Goal: Task Accomplishment & Management: Use online tool/utility

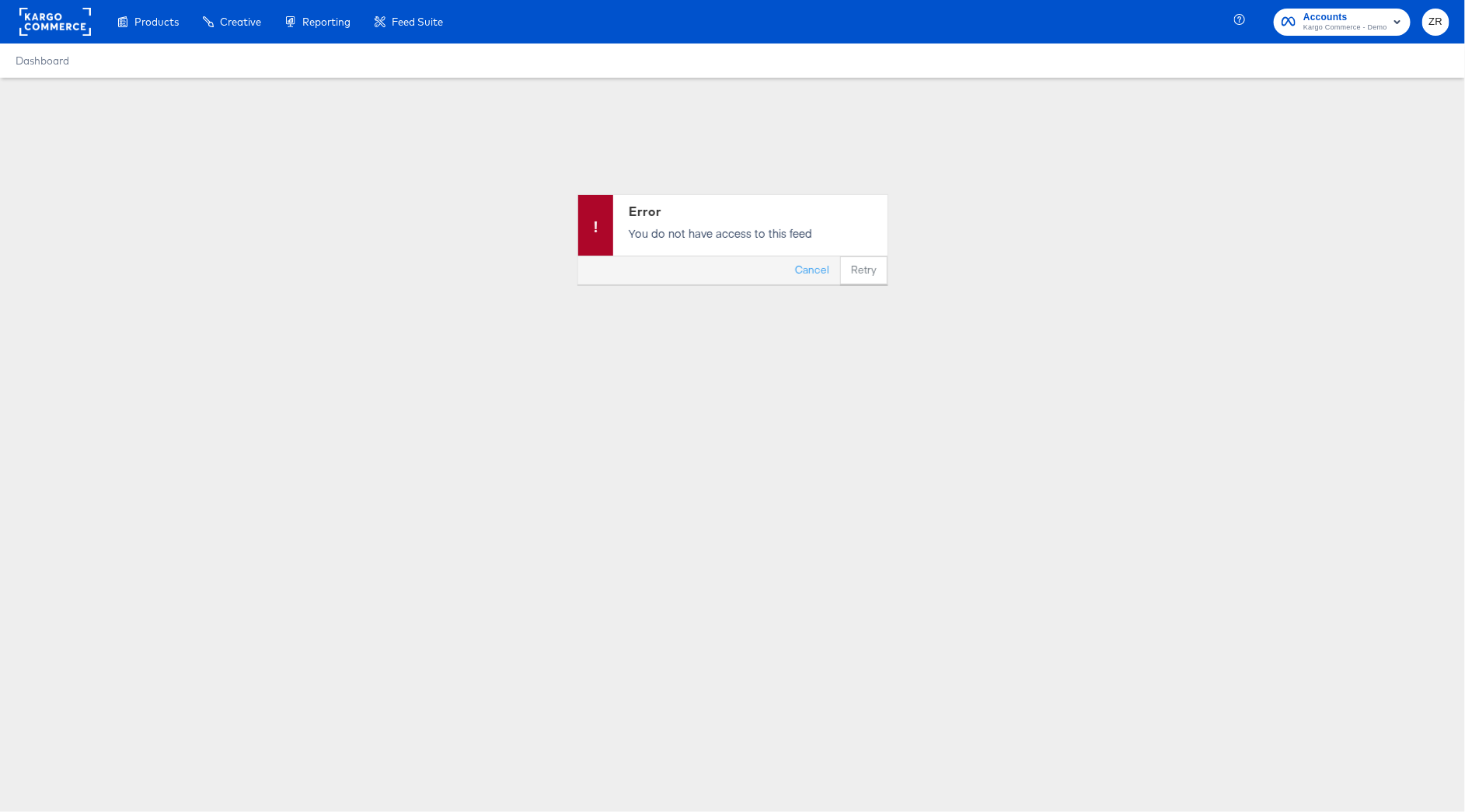
click at [1345, 20] on span "Accounts" at bounding box center [1345, 18] width 84 height 17
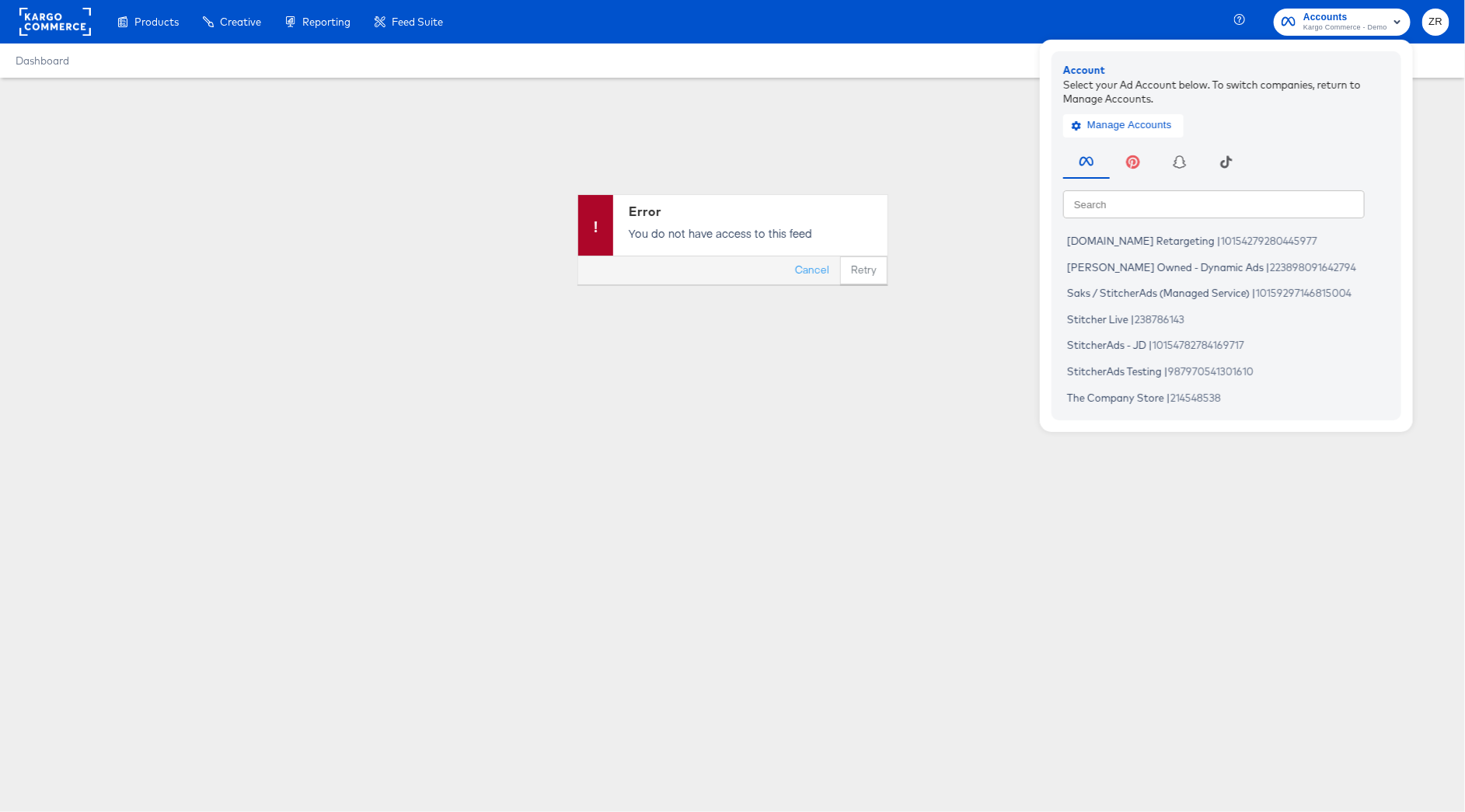
drag, startPoint x: 662, startPoint y: 137, endPoint x: 668, endPoint y: 132, distance: 7.8
click at [662, 137] on div "Error You do not have access to this feed Cancel Retry" at bounding box center [732, 239] width 1465 height 323
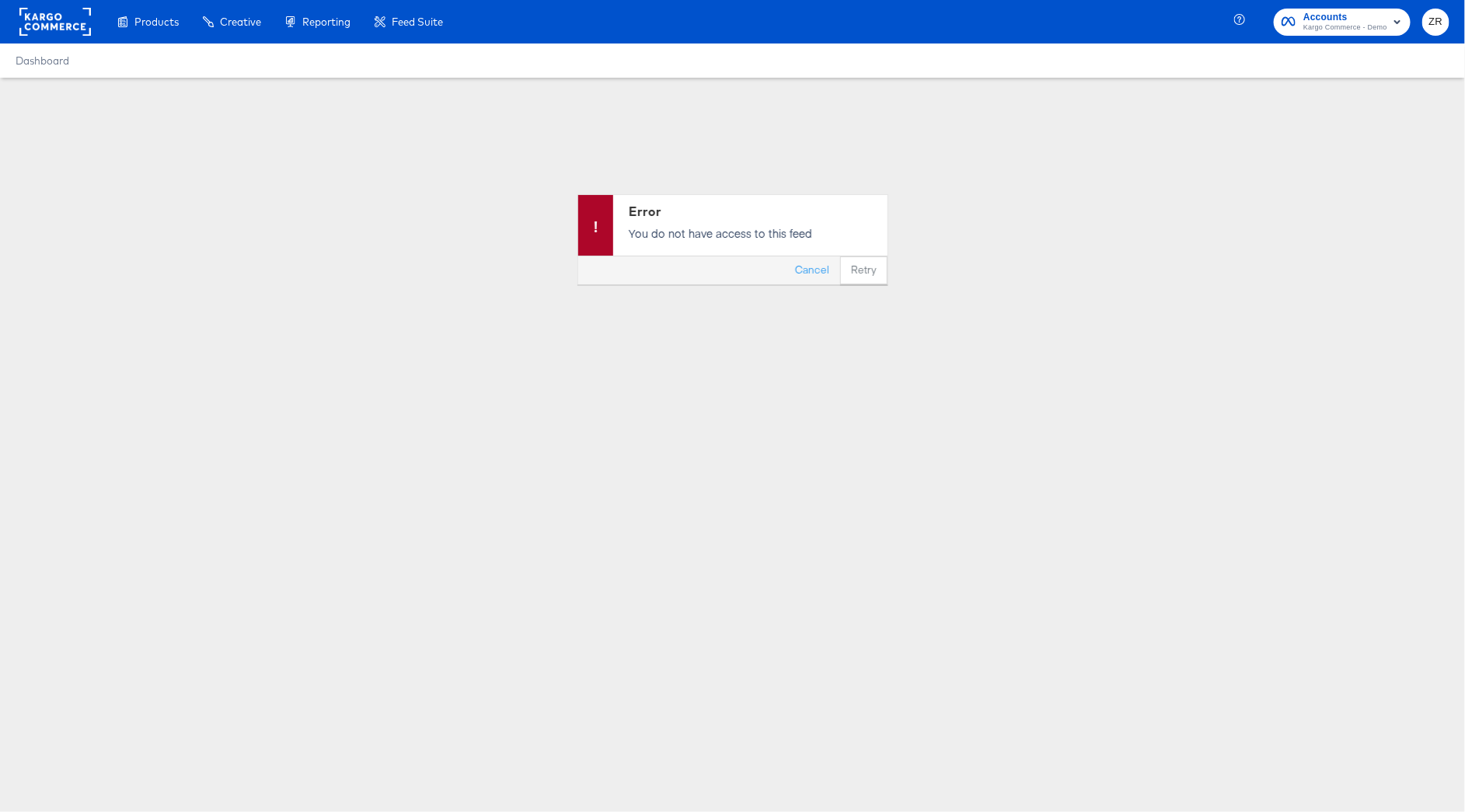
click at [75, 34] on rect at bounding box center [55, 21] width 71 height 28
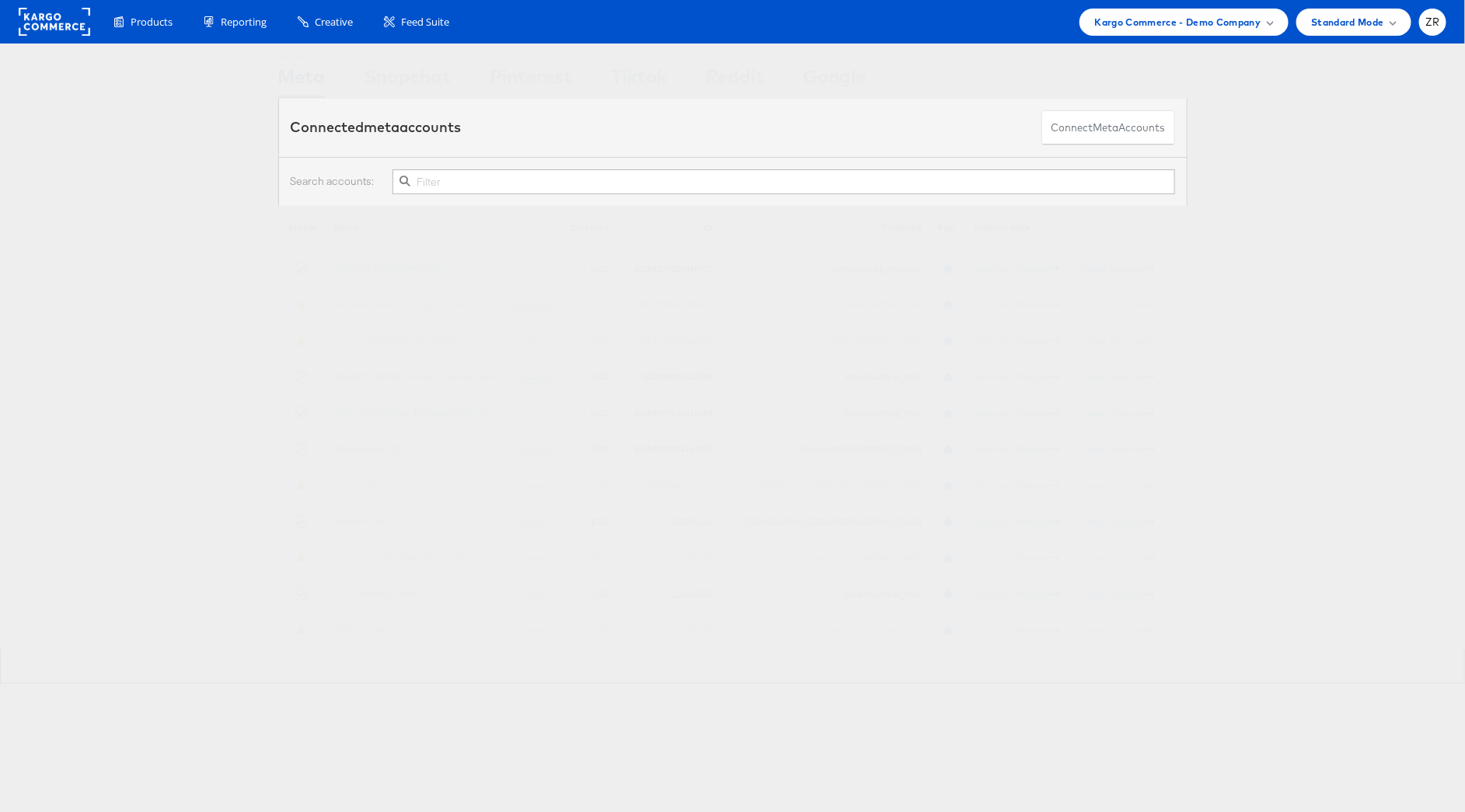
click at [1173, 35] on div "Products Product Catalogs Enhance Your Product Catalog, Map Them to Publishers,…" at bounding box center [732, 21] width 1465 height 44
click at [1182, 31] on div "Kargo Commerce - Demo Company" at bounding box center [1184, 22] width 209 height 27
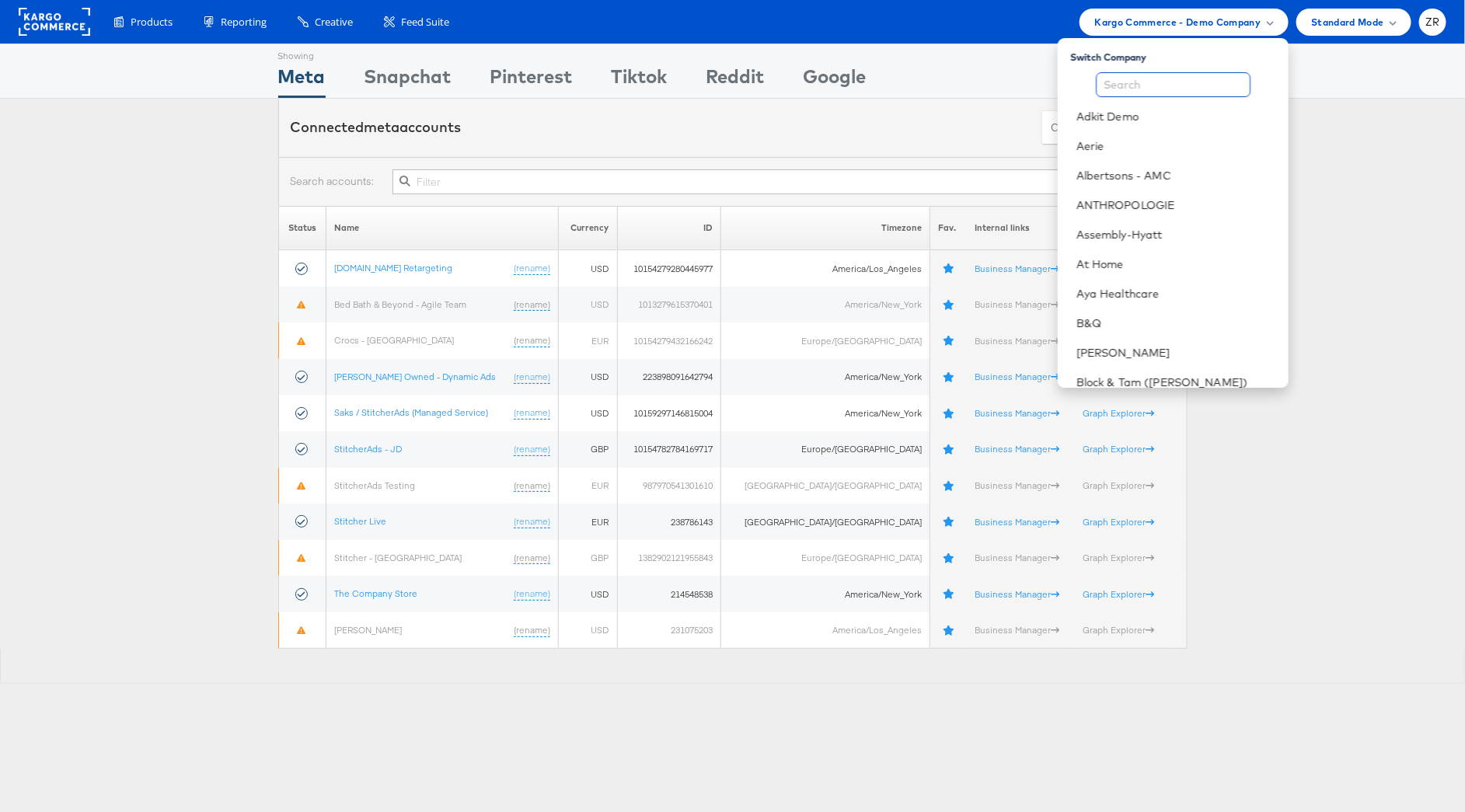
click at [1168, 86] on input "text" at bounding box center [1173, 84] width 154 height 24
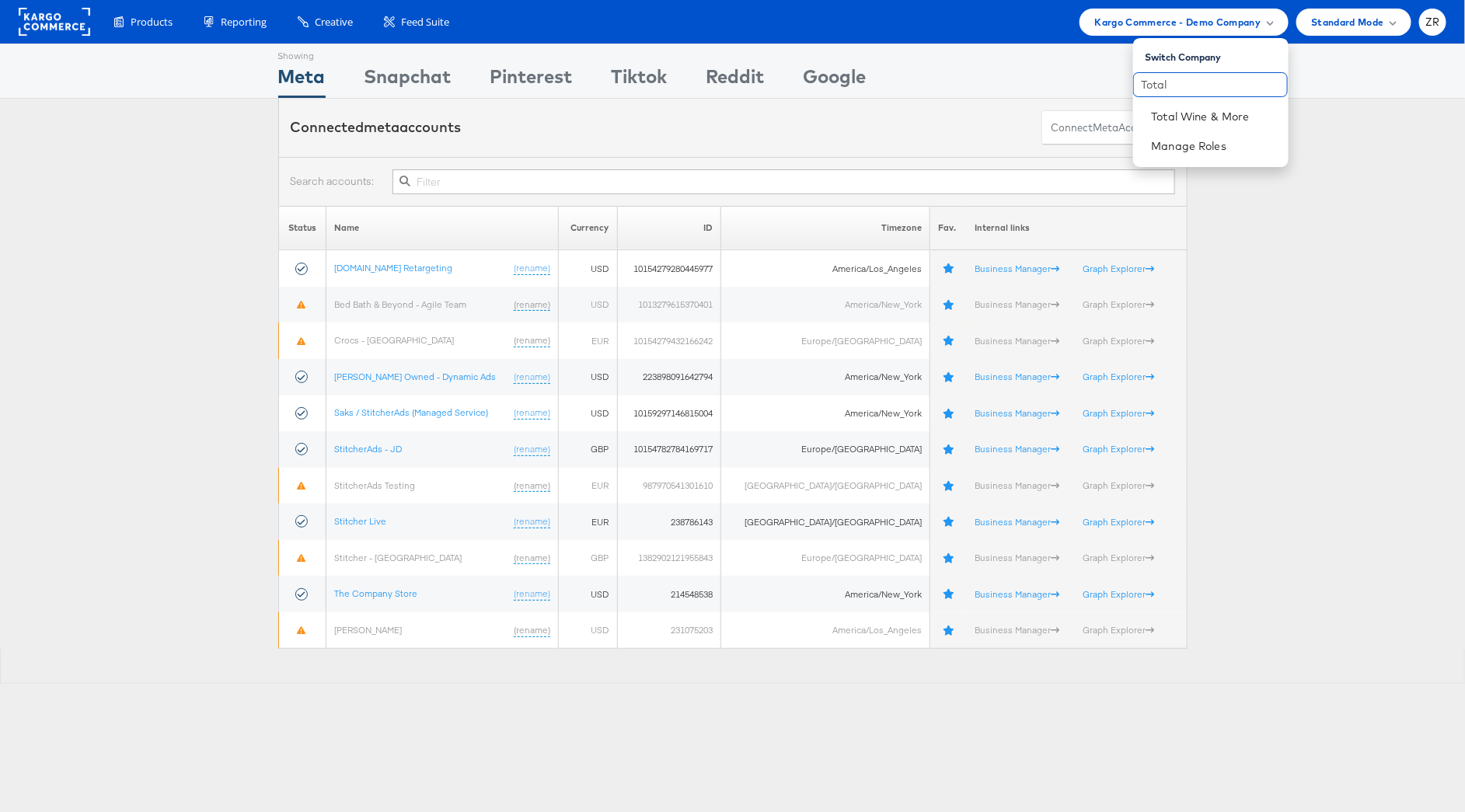
type input "Total"
click at [1187, 112] on link "Total Wine & More" at bounding box center [1213, 116] width 124 height 16
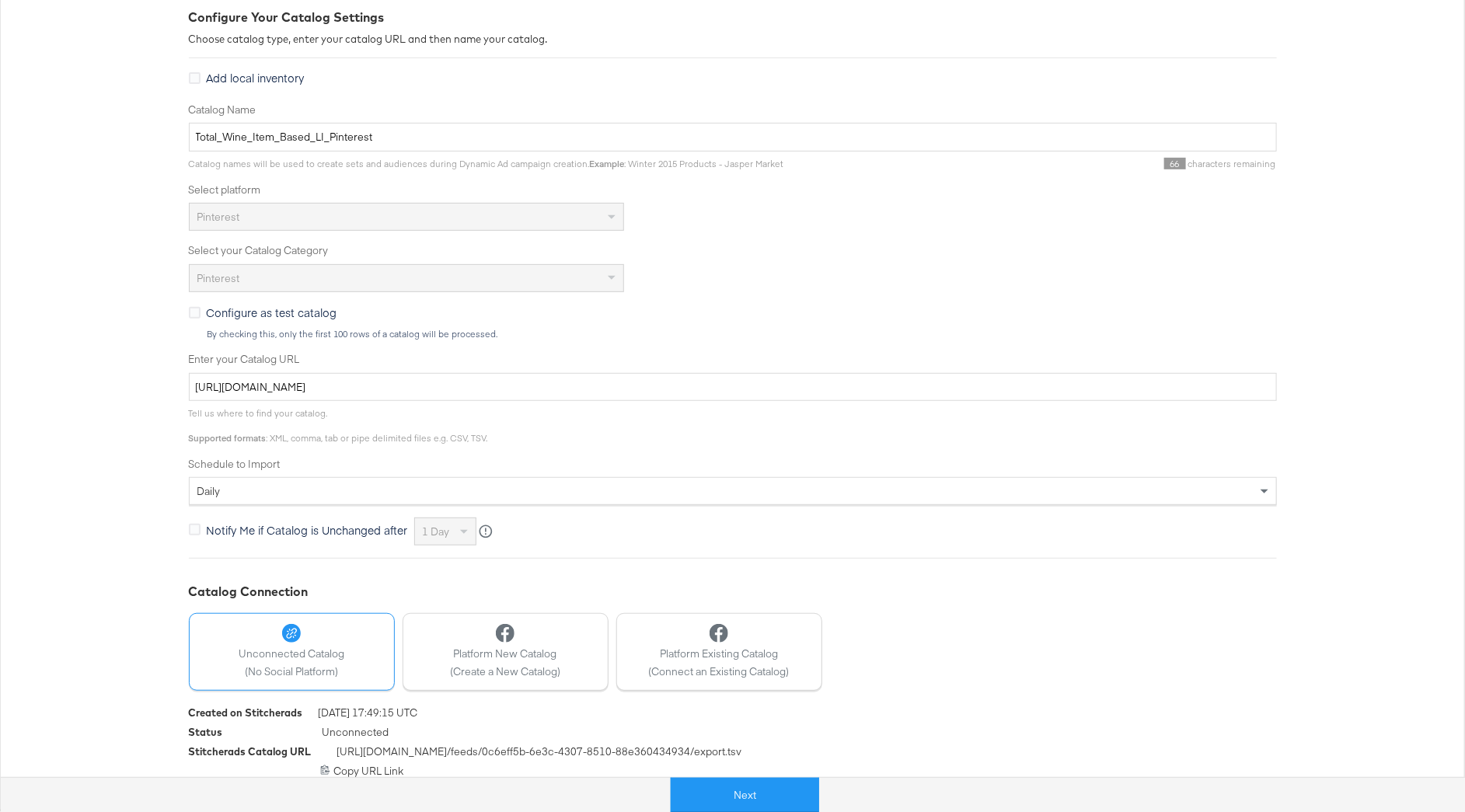
scroll to position [235, 0]
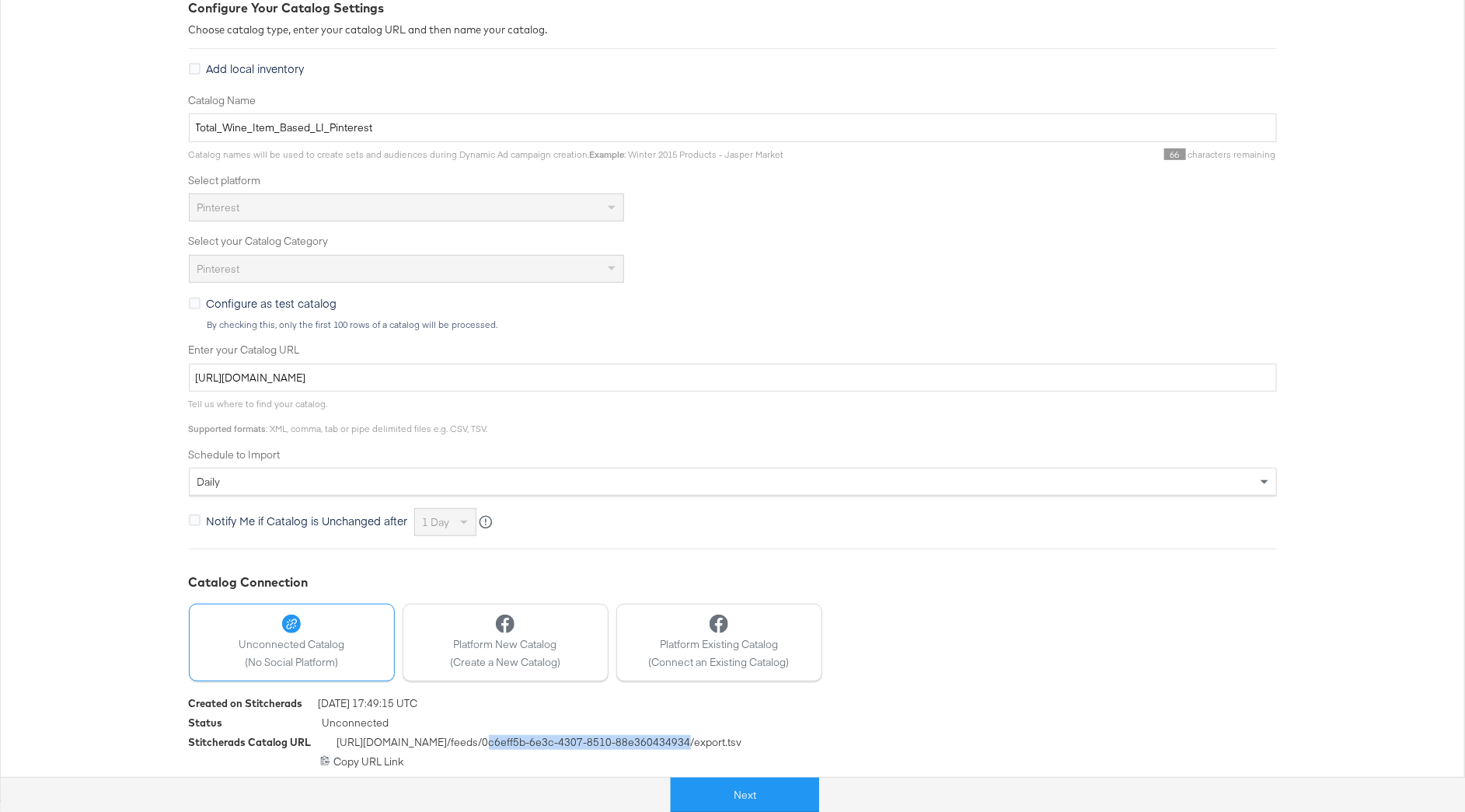
drag, startPoint x: 513, startPoint y: 746, endPoint x: 712, endPoint y: 750, distance: 199.0
click at [712, 750] on span "https://feeds.stitcherads.com /feeds/ 0c6eff5b-6e3c-4307-8510-88e360434934 /exp…" at bounding box center [540, 745] width 405 height 20
copy span "c6eff5b-6e3c-4307-8510-88e360434934"
